Goal: Task Accomplishment & Management: Complete application form

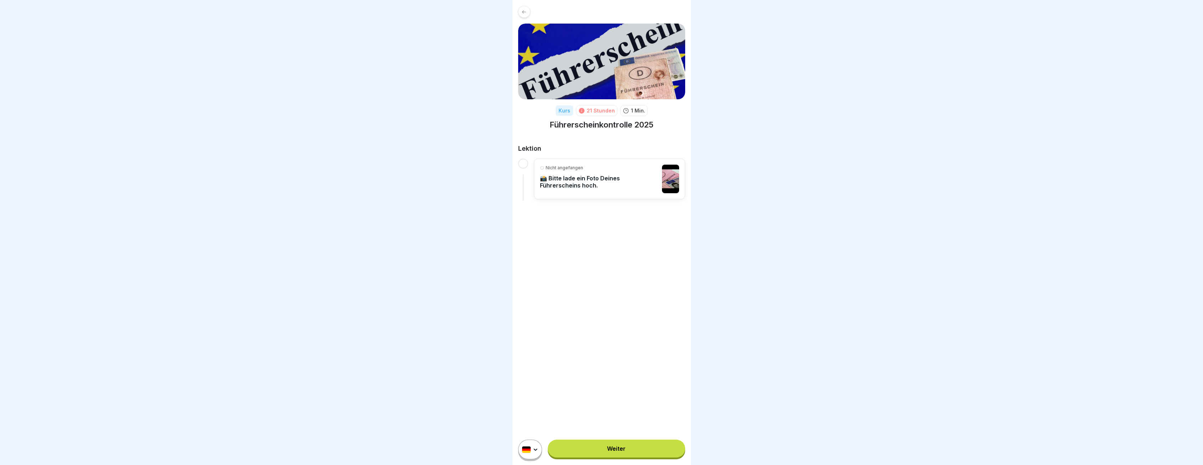
click at [578, 178] on p "📸 Bitte lade ein Foto Deines Führerscheins hoch." at bounding box center [599, 182] width 118 height 14
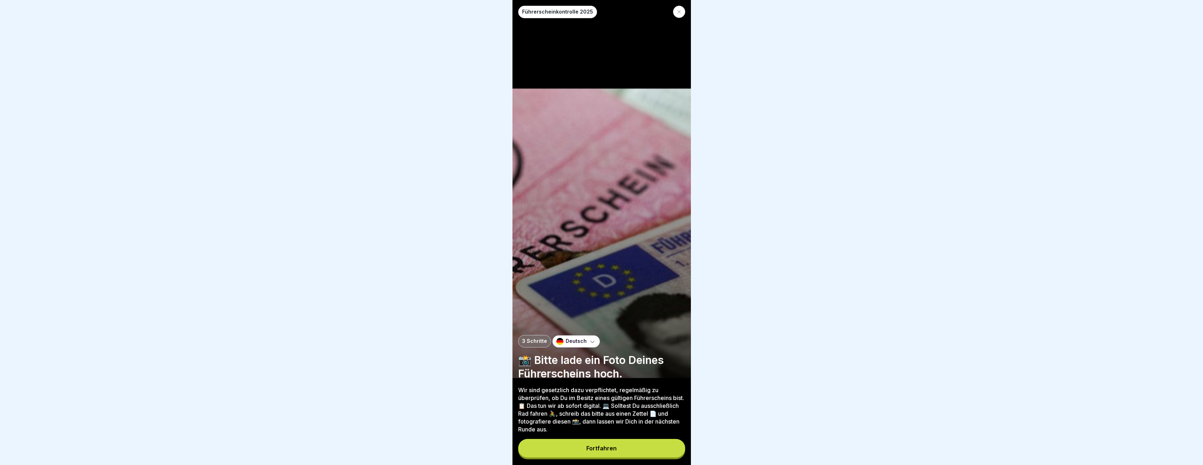
click at [587, 451] on div "Fortfahren" at bounding box center [601, 448] width 30 height 6
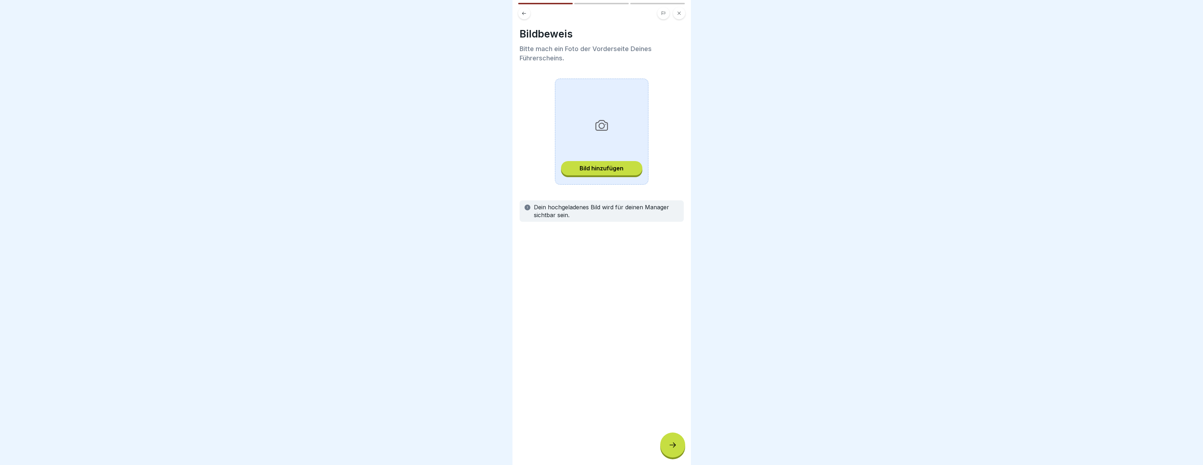
click at [595, 166] on div "Bild hinzufügen" at bounding box center [602, 168] width 44 height 6
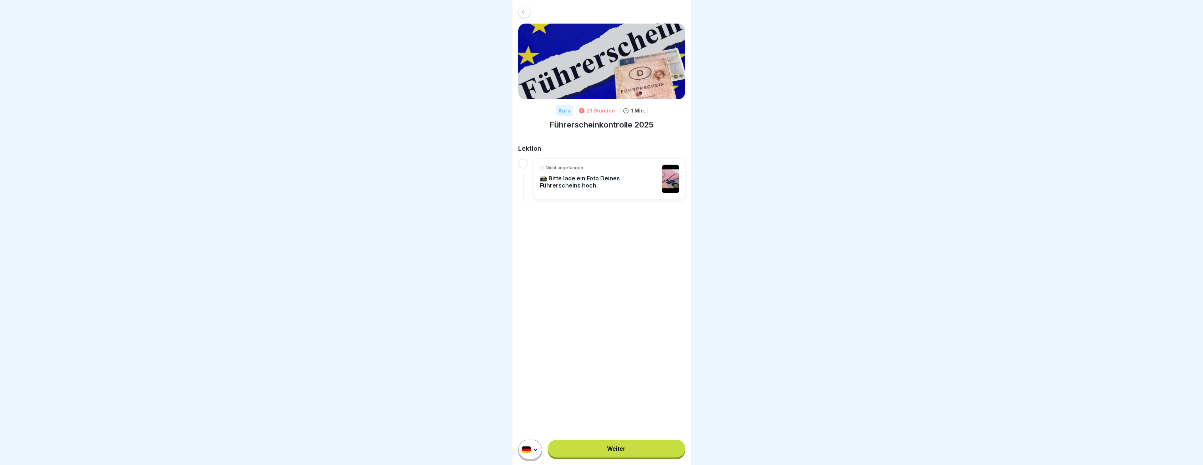
click at [628, 455] on link "Weiter" at bounding box center [616, 448] width 137 height 18
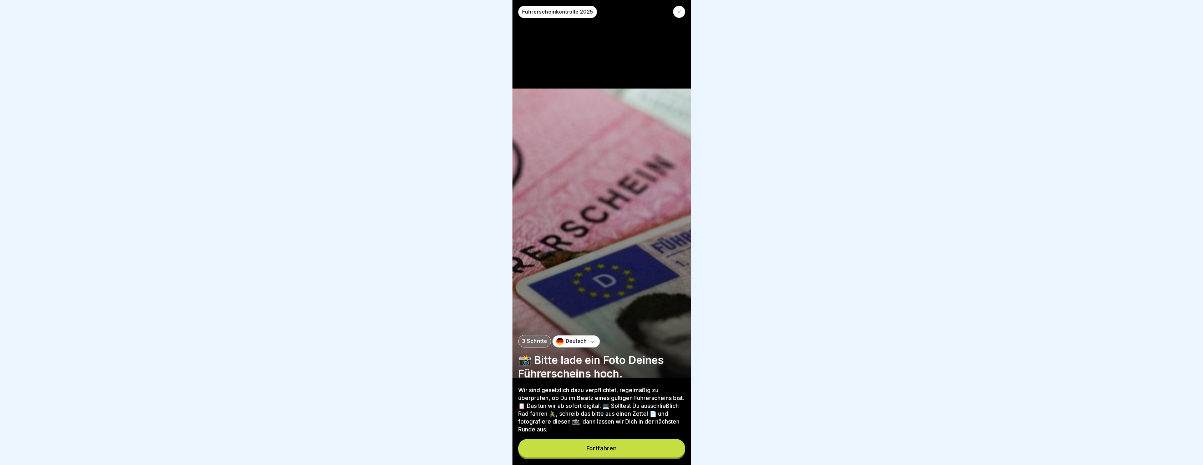
click at [629, 454] on button "Fortfahren" at bounding box center [601, 448] width 167 height 19
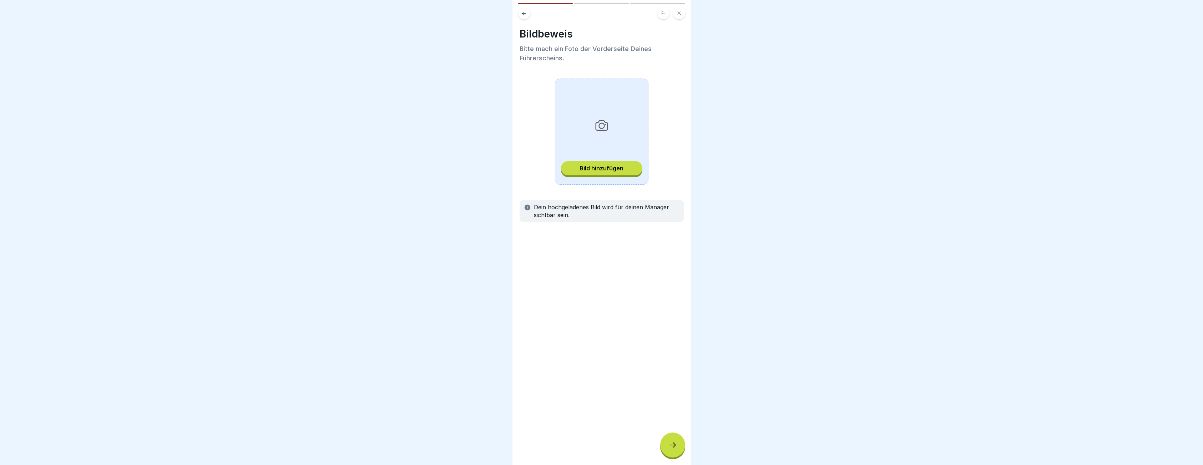
click at [593, 166] on div "Bild hinzufügen" at bounding box center [602, 168] width 44 height 6
